Goal: Task Accomplishment & Management: Complete application form

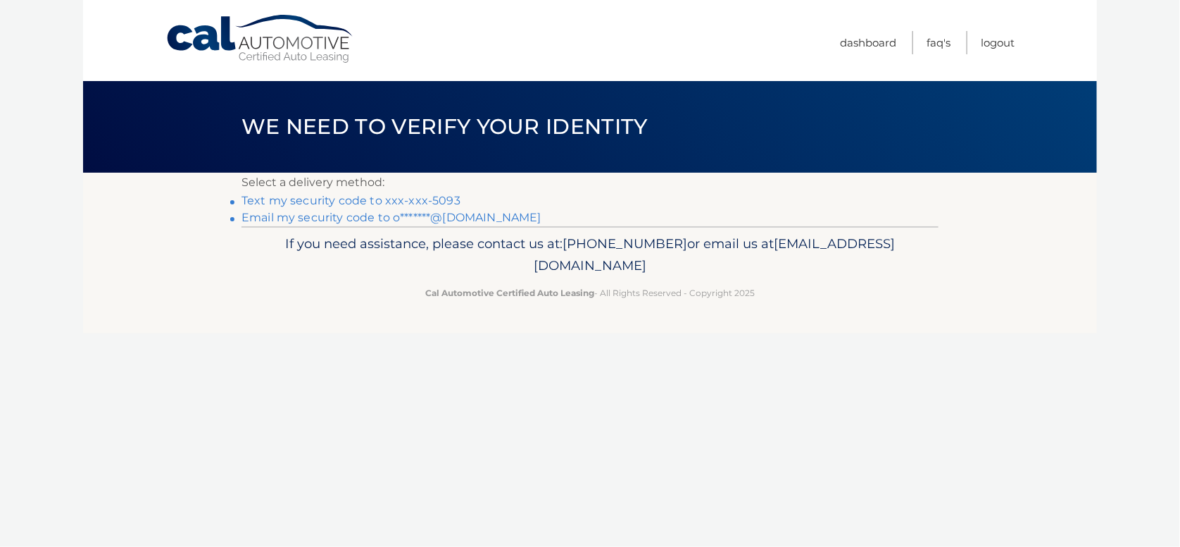
click at [363, 203] on link "Text my security code to xxx-xxx-5093" at bounding box center [351, 200] width 219 height 13
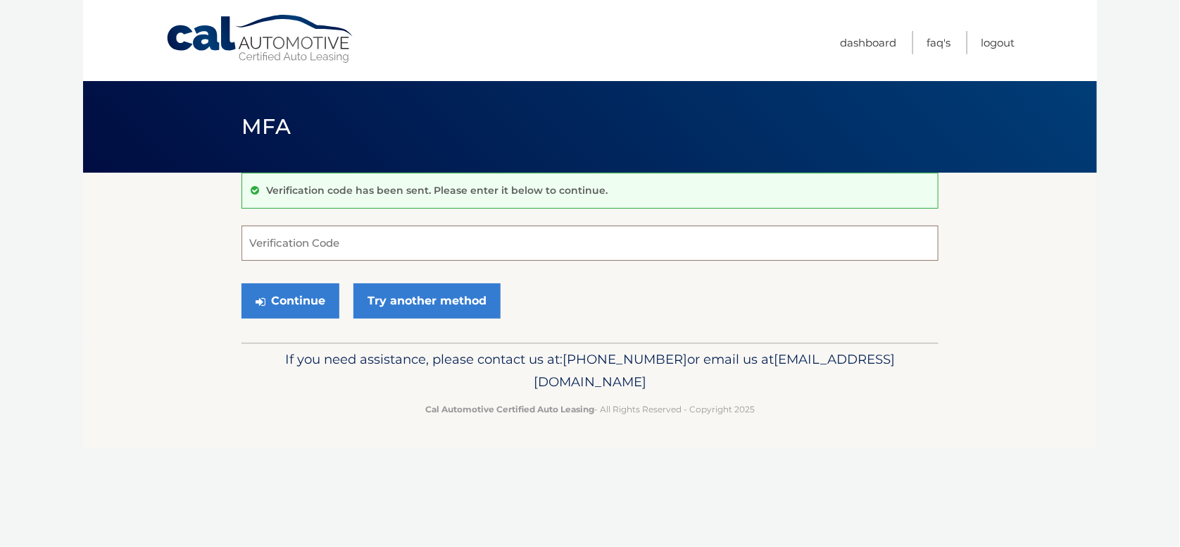
click at [313, 247] on input "Verification Code" at bounding box center [590, 242] width 697 height 35
type input "231463"
click at [284, 299] on button "Continue" at bounding box center [291, 300] width 98 height 35
click at [267, 298] on button "Continue" at bounding box center [291, 300] width 98 height 35
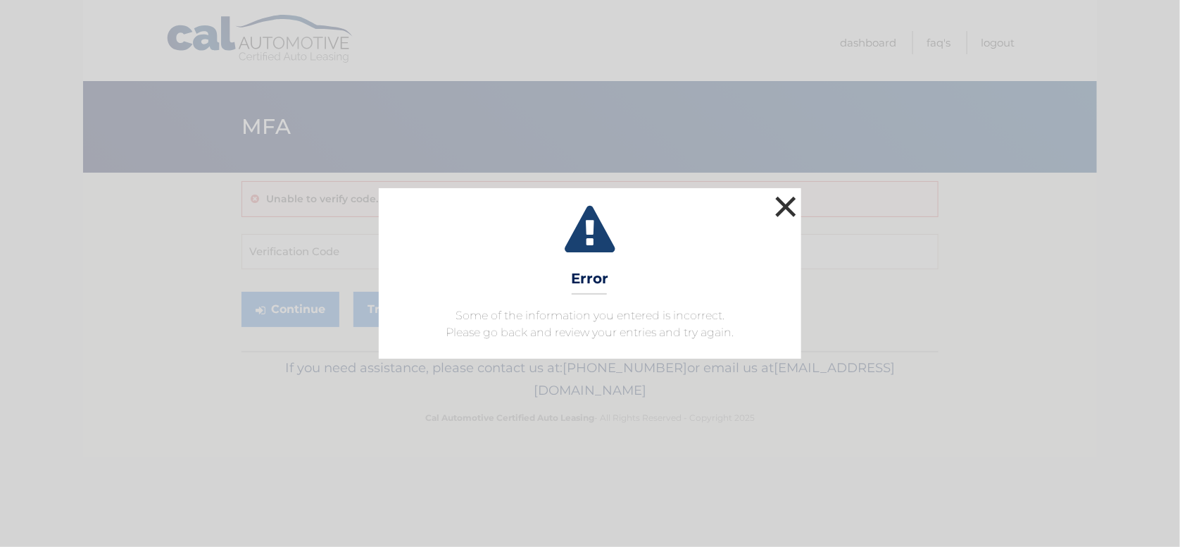
click at [790, 194] on button "×" at bounding box center [786, 206] width 28 height 28
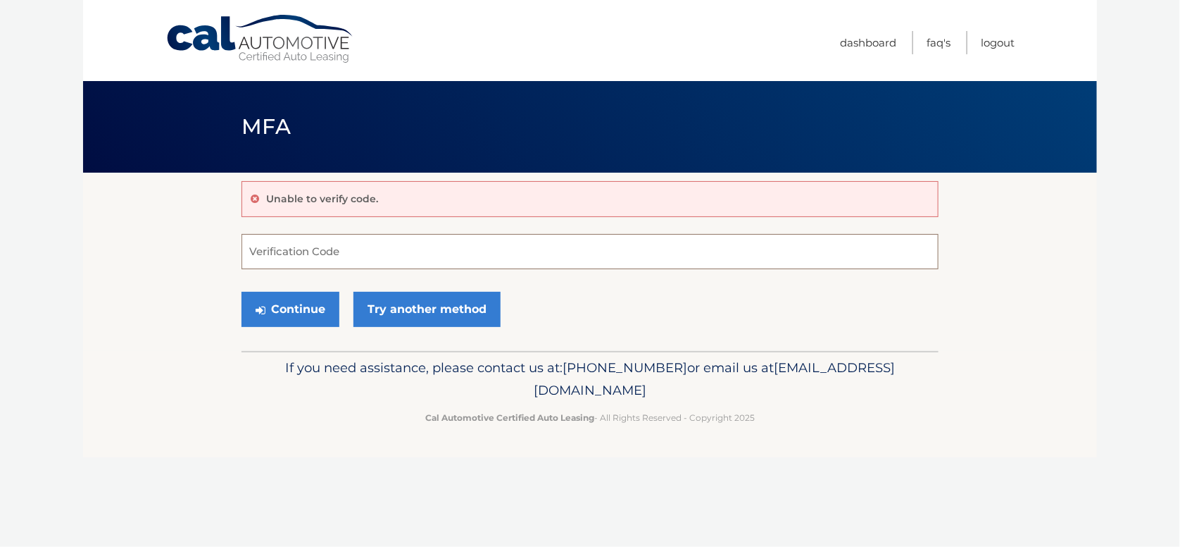
click at [325, 254] on input "Verification Code" at bounding box center [590, 251] width 697 height 35
click at [268, 252] on input "2311463" at bounding box center [590, 251] width 697 height 35
type input "231463"
click at [288, 310] on button "Continue" at bounding box center [291, 309] width 98 height 35
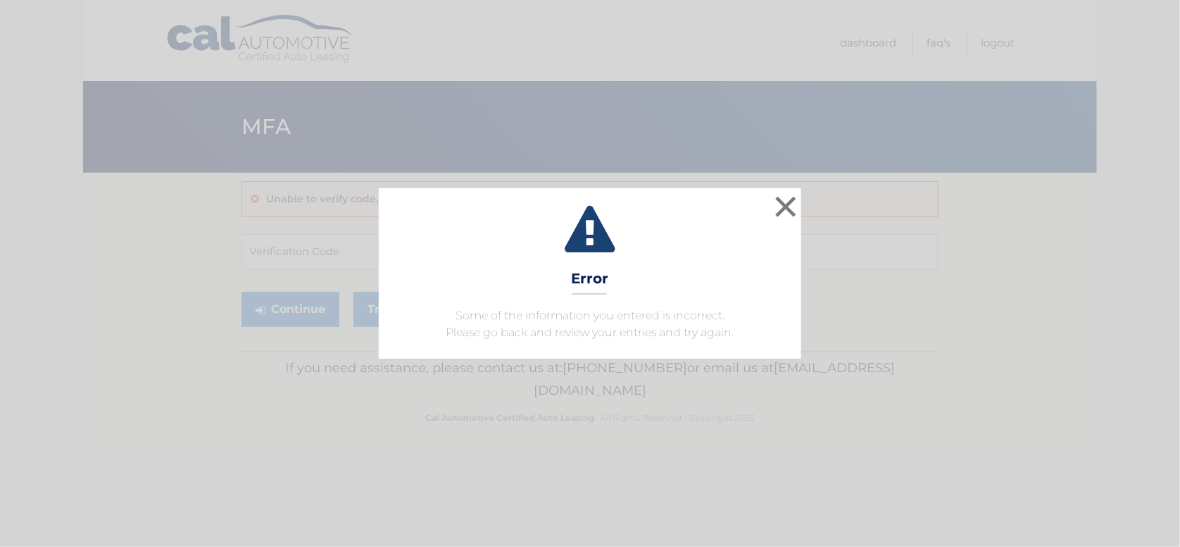
click at [408, 249] on icon at bounding box center [590, 231] width 387 height 51
drag, startPoint x: 795, startPoint y: 201, endPoint x: 785, endPoint y: 204, distance: 10.1
click at [792, 203] on button "×" at bounding box center [786, 206] width 28 height 28
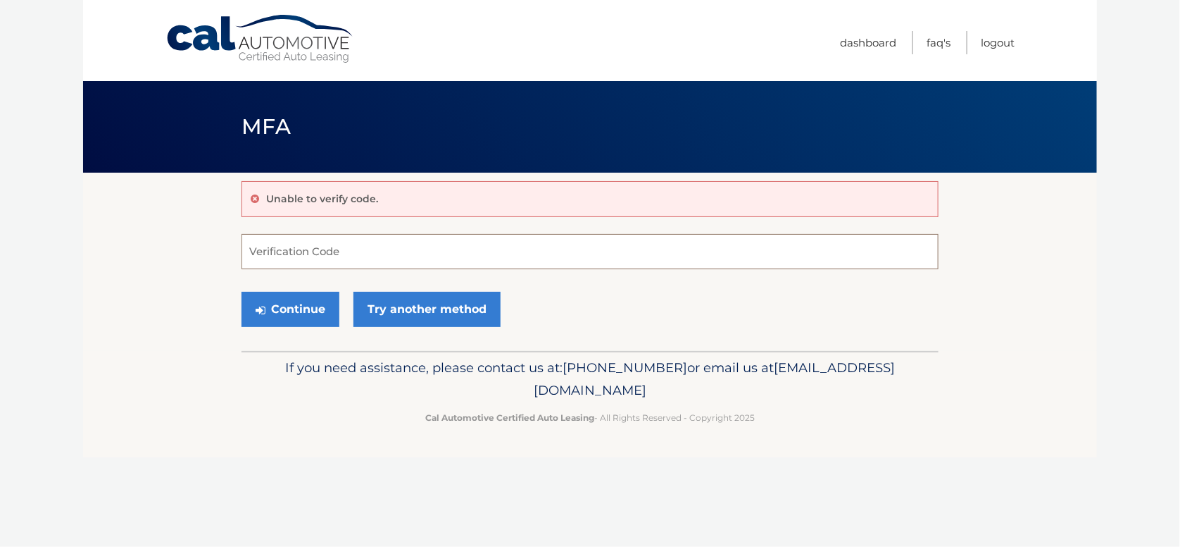
click at [425, 242] on input "Verification Code" at bounding box center [590, 251] width 697 height 35
type input "231463"
click at [273, 306] on button "Continue" at bounding box center [291, 309] width 98 height 35
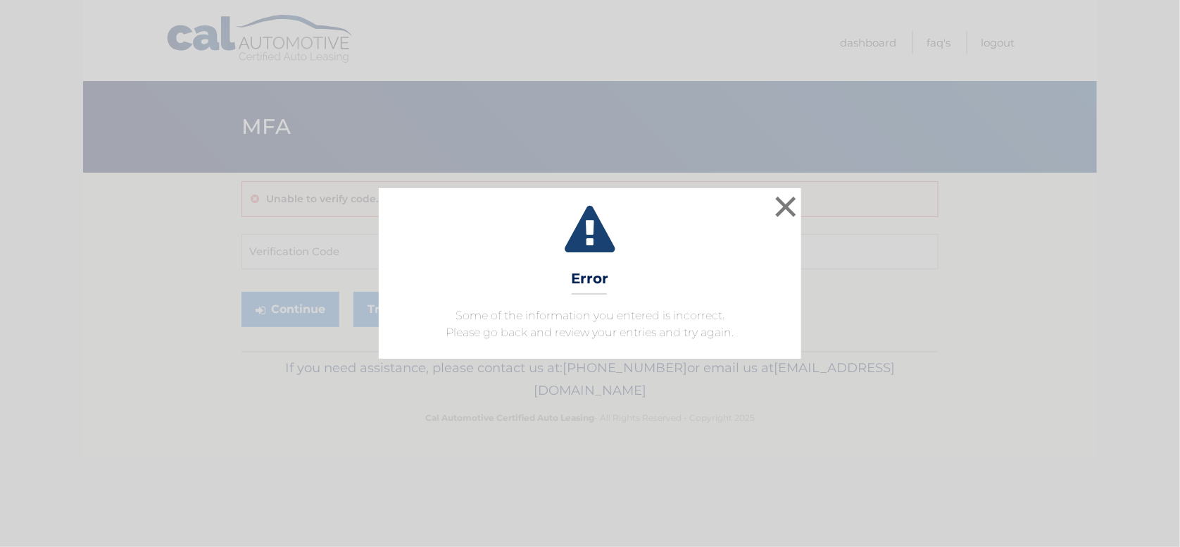
click at [806, 202] on div "× Error Some of the information you entered is incorrect. Please go back and re…" at bounding box center [590, 273] width 1169 height 170
